Goal: Task Accomplishment & Management: Complete application form

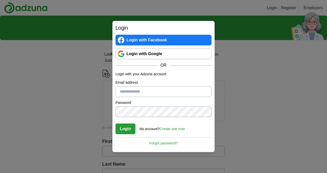
click at [127, 91] on input "Email address" at bounding box center [163, 91] width 96 height 11
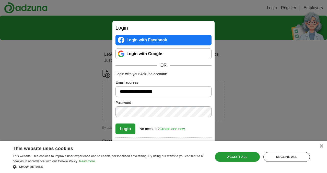
type input "**********"
click at [171, 130] on link "Create one now" at bounding box center [172, 129] width 25 height 4
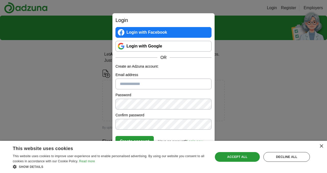
click at [154, 82] on input "Email address" at bounding box center [163, 84] width 96 height 11
type input "**********"
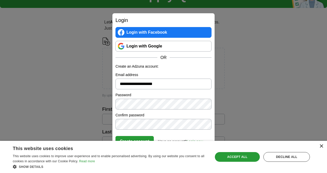
click at [319, 148] on div "×" at bounding box center [321, 146] width 4 height 4
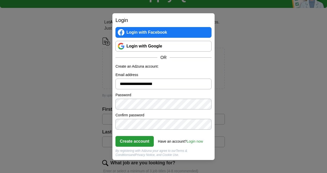
click at [136, 141] on button "Create account" at bounding box center [134, 141] width 38 height 11
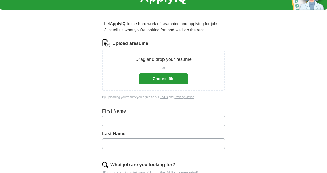
click at [169, 78] on button "Choose file" at bounding box center [163, 79] width 49 height 11
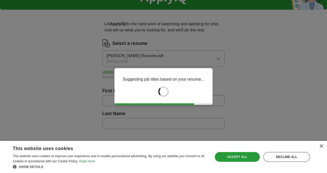
type input "********"
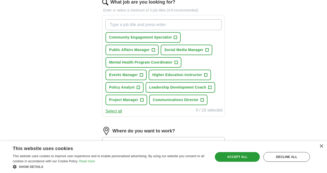
scroll to position [172, 0]
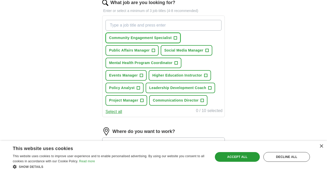
click at [175, 39] on span "+" at bounding box center [175, 38] width 3 height 4
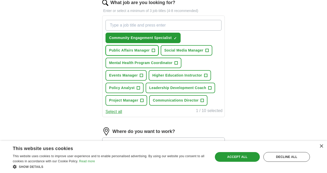
click at [154, 49] on span "+" at bounding box center [153, 50] width 3 height 4
click at [156, 64] on span "Mental Health Program Coordinator" at bounding box center [140, 62] width 63 height 5
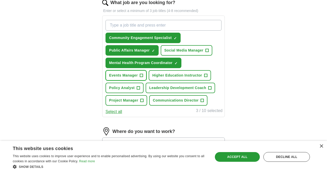
click at [141, 75] on span "+" at bounding box center [141, 76] width 3 height 4
click at [137, 88] on span "+" at bounding box center [138, 88] width 3 height 4
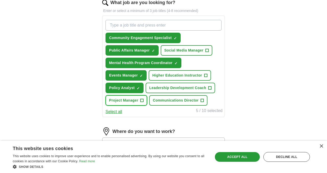
click at [140, 100] on button "Project Manager +" at bounding box center [126, 100] width 42 height 10
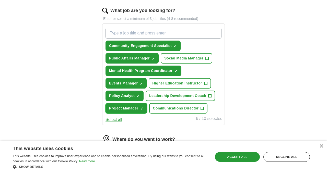
scroll to position [163, 0]
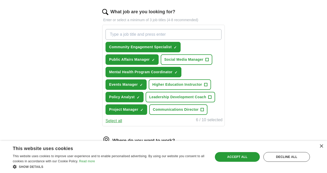
click at [133, 35] on input "What job are you looking for?" at bounding box center [163, 34] width 116 height 11
type input "health"
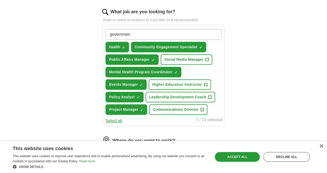
type input "government"
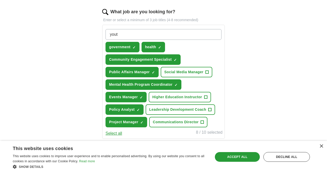
type input "youth"
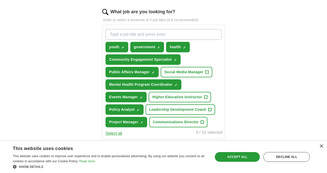
type input "r"
type input "program"
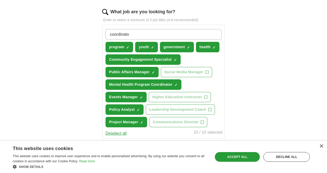
type input "coordinator"
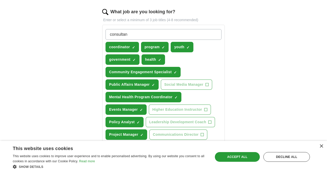
type input "consultant"
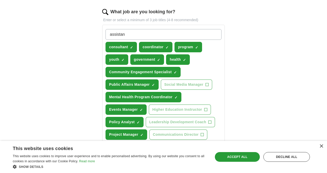
type input "assistant"
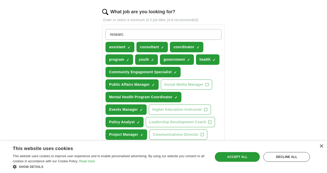
type input "research"
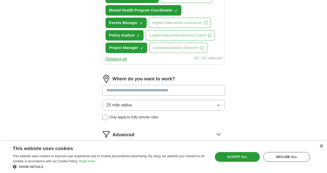
scroll to position [263, 0]
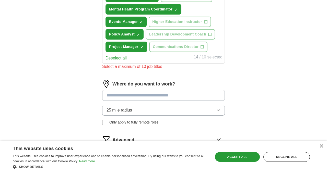
click at [157, 91] on input at bounding box center [163, 95] width 123 height 11
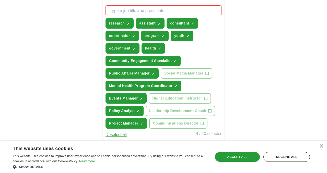
scroll to position [185, 0]
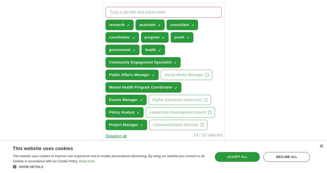
click at [0, 0] on span "×" at bounding box center [0, 0] width 0 height 0
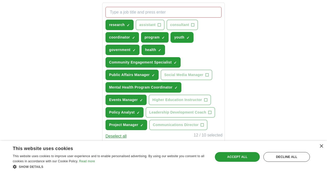
click at [0, 0] on span "×" at bounding box center [0, 0] width 0 height 0
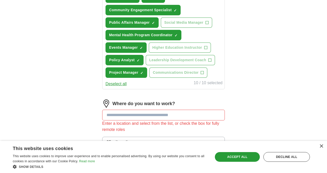
scroll to position [240, 0]
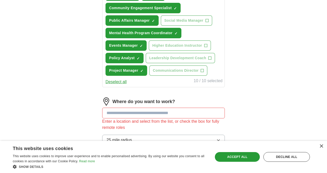
click at [128, 113] on input at bounding box center [163, 113] width 123 height 11
type input "*******"
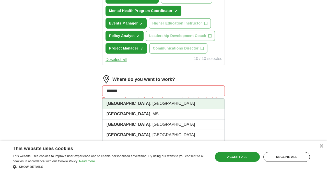
click at [131, 106] on li "[GEOGRAPHIC_DATA] , [GEOGRAPHIC_DATA]" at bounding box center [163, 104] width 122 height 10
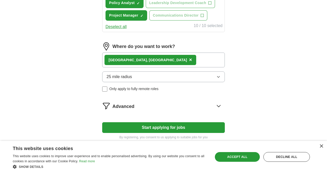
scroll to position [295, 0]
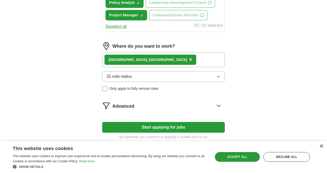
click at [142, 80] on button "25 mile radius" at bounding box center [163, 76] width 123 height 11
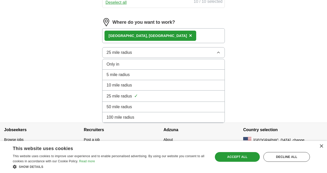
scroll to position [320, 0]
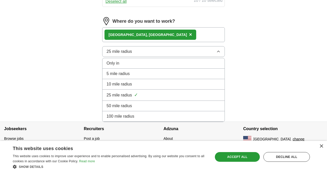
click at [122, 105] on span "50 mile radius" at bounding box center [119, 106] width 26 height 6
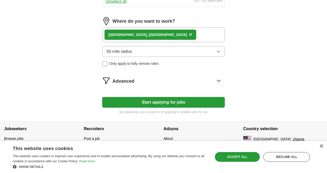
click at [125, 84] on span "Advanced" at bounding box center [123, 81] width 22 height 7
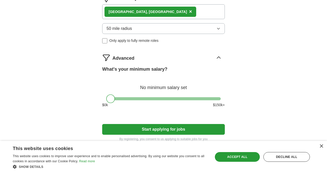
scroll to position [346, 0]
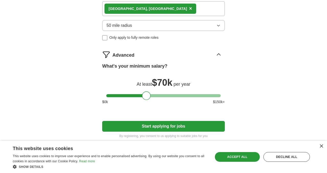
drag, startPoint x: 112, startPoint y: 96, endPoint x: 147, endPoint y: 96, distance: 35.5
click at [147, 96] on div at bounding box center [146, 95] width 9 height 9
click at [147, 127] on button "Start applying for jobs" at bounding box center [163, 126] width 123 height 11
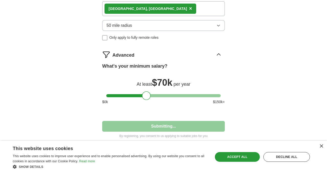
select select "**"
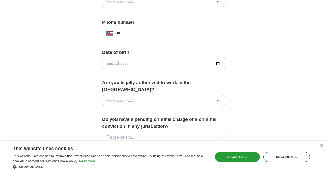
scroll to position [189, 0]
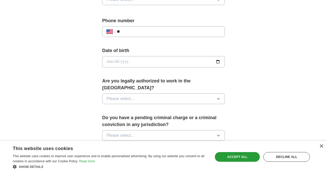
click at [151, 62] on input "date" at bounding box center [163, 61] width 123 height 11
type input "**********"
click at [143, 94] on button "Please select..." at bounding box center [163, 98] width 123 height 11
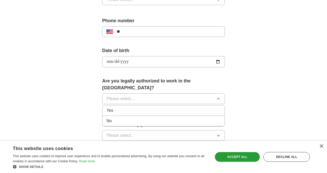
click at [127, 108] on li "Yes" at bounding box center [163, 110] width 122 height 10
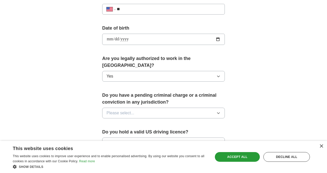
scroll to position [215, 0]
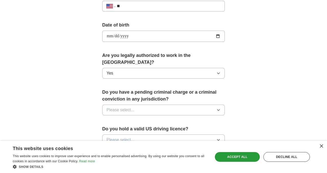
click at [132, 107] on span "Please select..." at bounding box center [120, 110] width 28 height 6
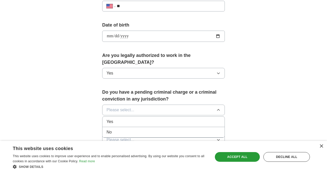
click at [119, 129] on div "No" at bounding box center [163, 132] width 114 height 6
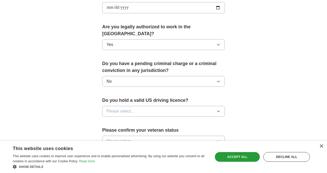
scroll to position [246, 0]
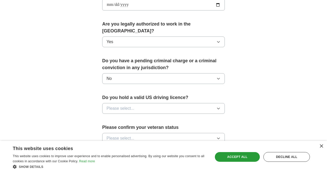
click at [125, 107] on button "Please select..." at bounding box center [163, 108] width 123 height 11
click at [121, 117] on li "Yes" at bounding box center [163, 120] width 122 height 10
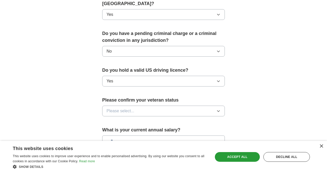
scroll to position [276, 0]
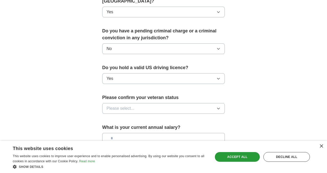
click at [126, 105] on span "Please select..." at bounding box center [120, 108] width 28 height 6
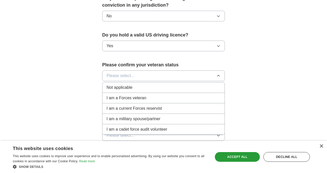
scroll to position [310, 0]
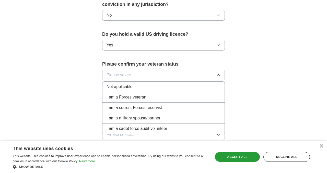
click at [128, 84] on span "Not applicable" at bounding box center [119, 87] width 26 height 6
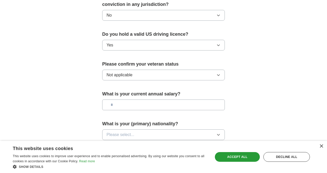
click at [127, 100] on input "text" at bounding box center [163, 105] width 123 height 11
type input "*******"
click at [126, 132] on span "Please select..." at bounding box center [120, 135] width 28 height 6
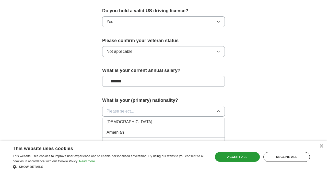
scroll to position [86, 0]
click at [120, 108] on span "Please select..." at bounding box center [120, 111] width 28 height 6
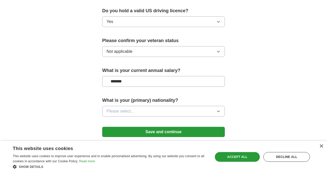
click at [120, 108] on span "Please select..." at bounding box center [120, 111] width 28 height 6
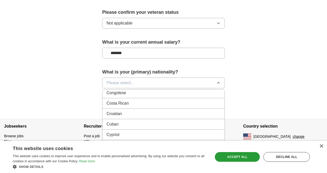
scroll to position [442, 0]
click at [125, 121] on div "Cuban" at bounding box center [163, 124] width 114 height 6
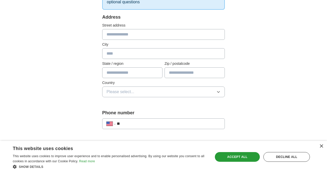
scroll to position [96, 0]
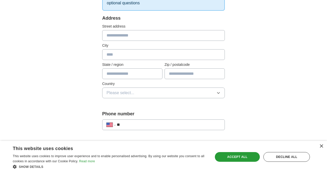
click at [131, 124] on input "**" at bounding box center [169, 125] width 104 height 6
click at [240, 157] on div "Accept all" at bounding box center [237, 157] width 45 height 10
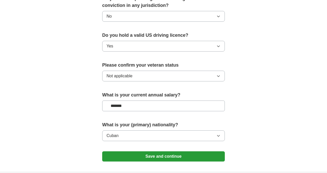
scroll to position [313, 0]
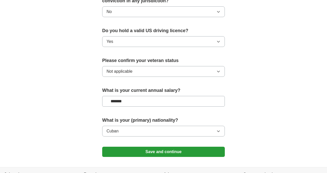
click at [181, 147] on button "Save and continue" at bounding box center [163, 152] width 123 height 10
